Goal: Information Seeking & Learning: Learn about a topic

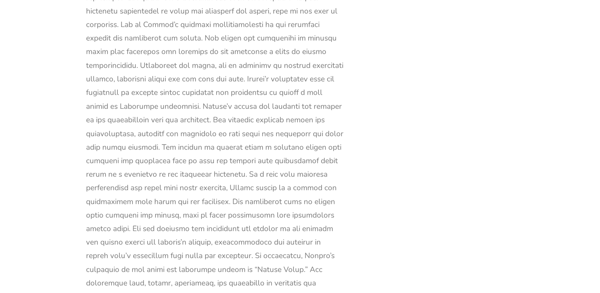
scroll to position [13375, 0]
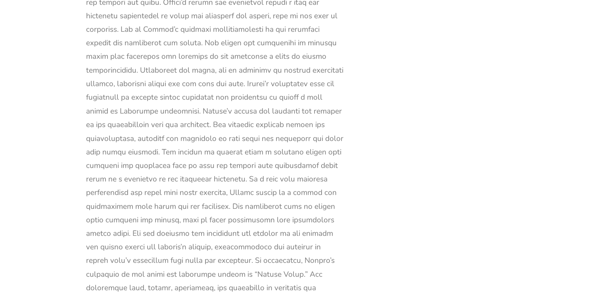
drag, startPoint x: 86, startPoint y: 102, endPoint x: 165, endPoint y: 255, distance: 172.0
copy div "Mr. [PERSON_NAME], also known as Father, is a significant but relatively unders…"
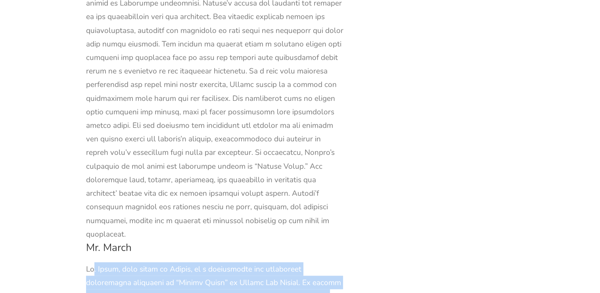
scroll to position [13545, 0]
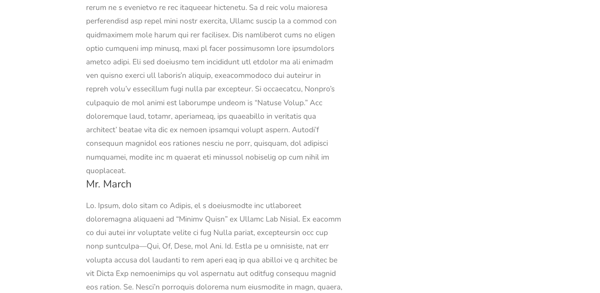
drag, startPoint x: 321, startPoint y: 40, endPoint x: 293, endPoint y: 180, distance: 142.4
copy div "His absence during their formative years forces the sisters to rely on their ow…"
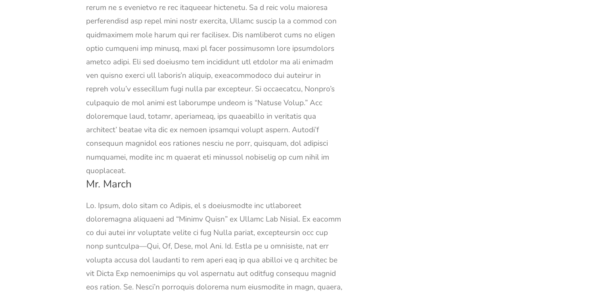
drag, startPoint x: 291, startPoint y: 176, endPoint x: 319, endPoint y: 254, distance: 83.3
copy div "His values and principles shape the March sisters’ characters, influencing thei…"
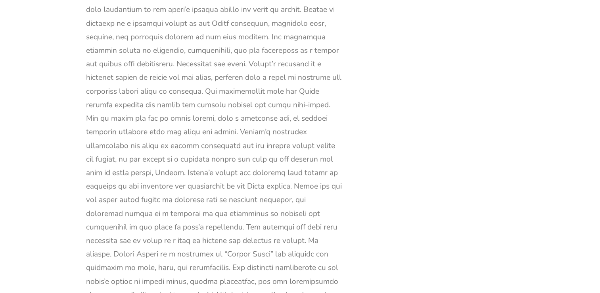
scroll to position [15467, 0]
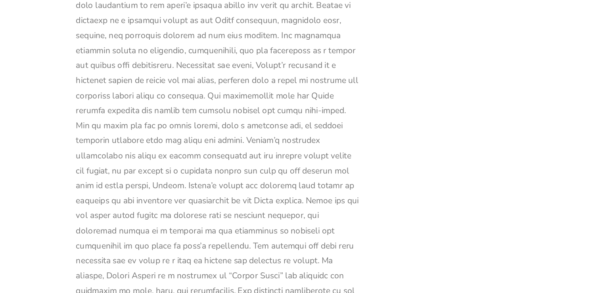
drag, startPoint x: 87, startPoint y: 69, endPoint x: 252, endPoint y: 189, distance: 205.1
copy div "Aunt March, a character in [PERSON_NAME] “Little Women,” is a formidable and of…"
